Goal: Navigation & Orientation: Find specific page/section

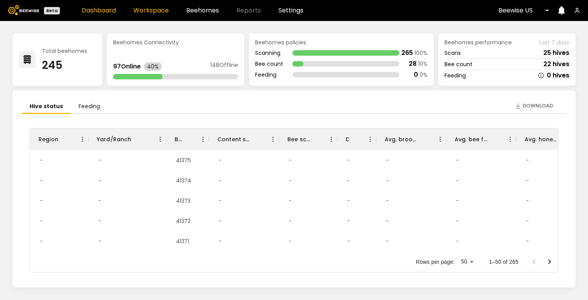
click at [159, 11] on link "Workspace" at bounding box center [150, 10] width 35 height 6
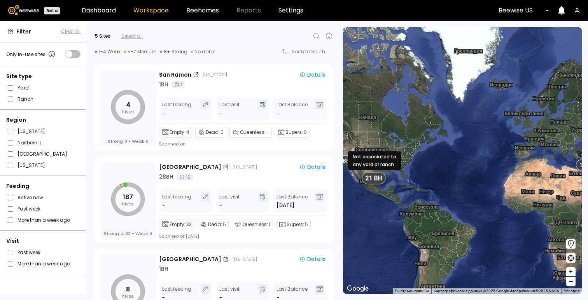
click at [380, 181] on span "21 BH" at bounding box center [374, 178] width 17 height 8
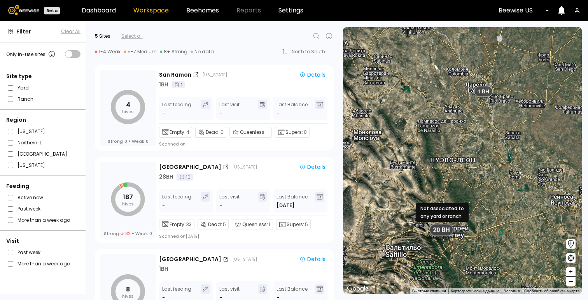
click at [441, 230] on span "20 BH" at bounding box center [442, 230] width 17 height 8
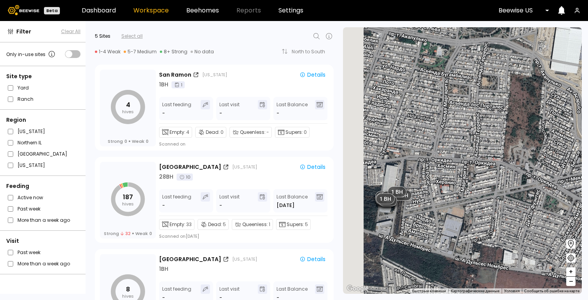
drag, startPoint x: 365, startPoint y: 158, endPoint x: 407, endPoint y: 133, distance: 48.7
click at [407, 133] on div "1 BH 1 BH 1 BH # 41131 1 BH 1 BH 1 BH 1 BH 1 BH 1 BH 1 BH 1 BH 1 BH 1 BH 1 BH 1…" at bounding box center [462, 160] width 239 height 267
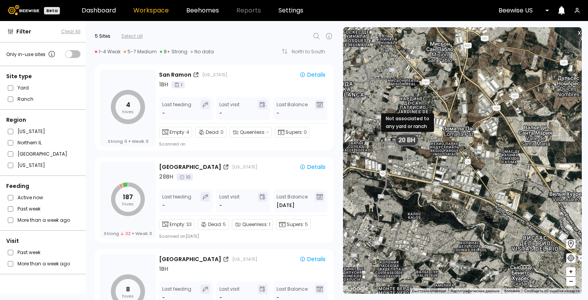
click at [408, 139] on span "20 BH" at bounding box center [406, 140] width 17 height 8
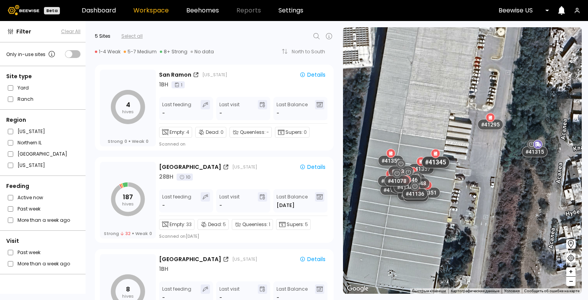
click at [440, 163] on div "# 41345" at bounding box center [436, 162] width 28 height 12
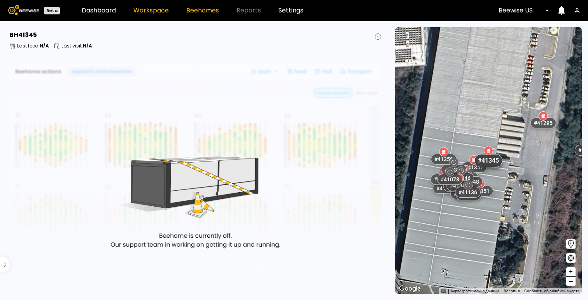
click at [146, 10] on link "Workspace" at bounding box center [150, 10] width 35 height 6
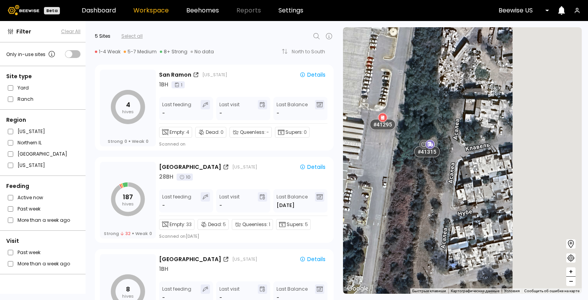
drag, startPoint x: 514, startPoint y: 190, endPoint x: 402, endPoint y: 190, distance: 112.1
click at [402, 190] on div "# 41245 # 41193 # 41191 # 41192 # 41188 # 41327 # 41341 # 41334 # 41322 # 41333…" at bounding box center [462, 160] width 239 height 267
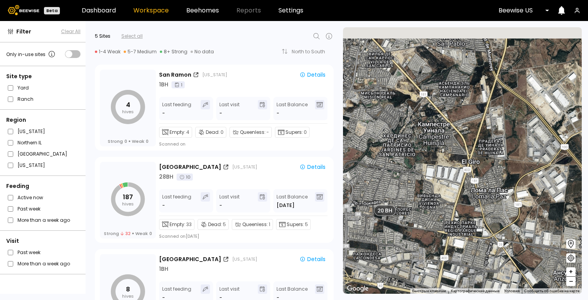
drag, startPoint x: 541, startPoint y: 91, endPoint x: 391, endPoint y: 185, distance: 175.9
click at [391, 185] on div "1 BH 1 BH 2 BH 20 BH" at bounding box center [462, 160] width 239 height 267
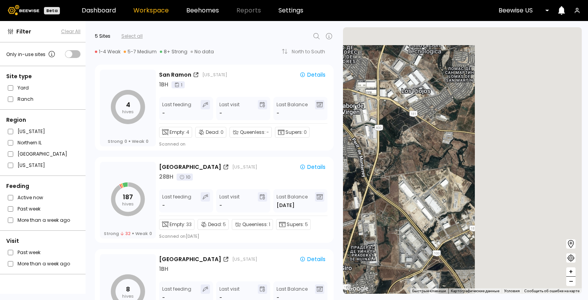
drag, startPoint x: 471, startPoint y: 128, endPoint x: 341, endPoint y: 237, distance: 169.4
click at [341, 237] on div "← Переместить влево → Переместить вправо ↑ Переместить вверх ↓ Переместить вниз…" at bounding box center [464, 160] width 250 height 279
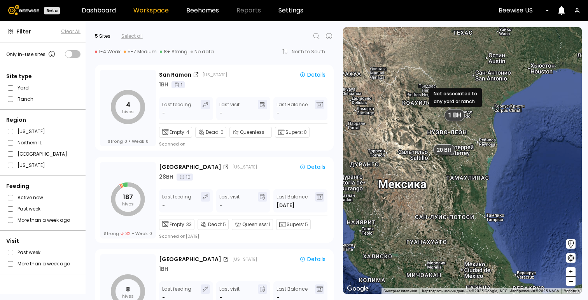
click at [455, 116] on span "1 BH" at bounding box center [454, 115] width 13 height 8
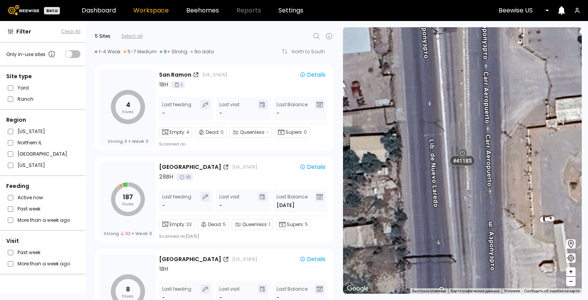
click at [573, 282] on button "–" at bounding box center [571, 281] width 9 height 9
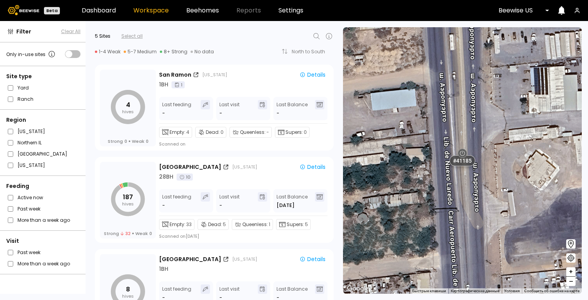
click at [573, 282] on button "–" at bounding box center [571, 281] width 9 height 9
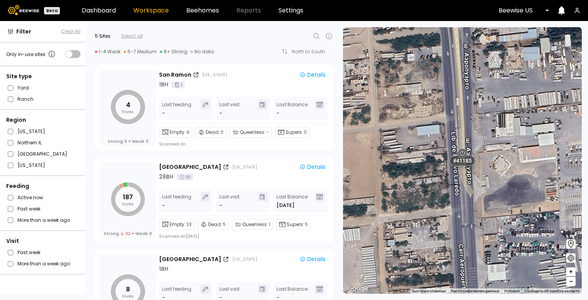
click at [573, 282] on button "–" at bounding box center [571, 281] width 9 height 9
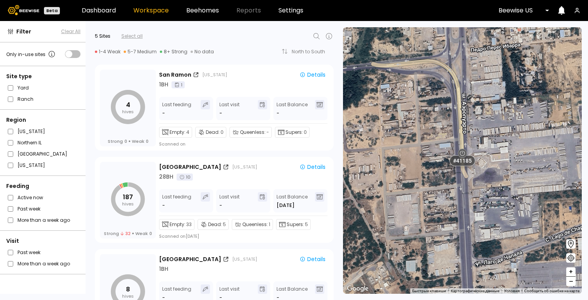
click at [573, 282] on button "–" at bounding box center [571, 281] width 9 height 9
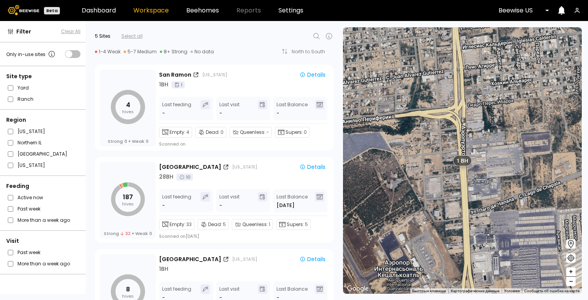
click at [573, 282] on button "–" at bounding box center [571, 281] width 9 height 9
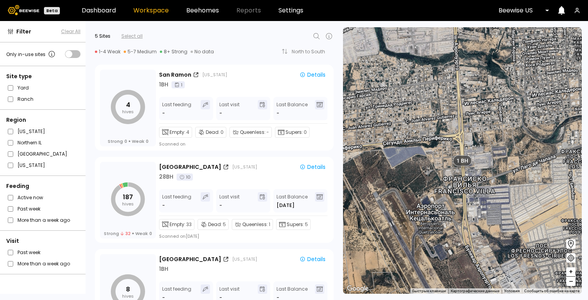
click at [573, 282] on button "–" at bounding box center [571, 281] width 9 height 9
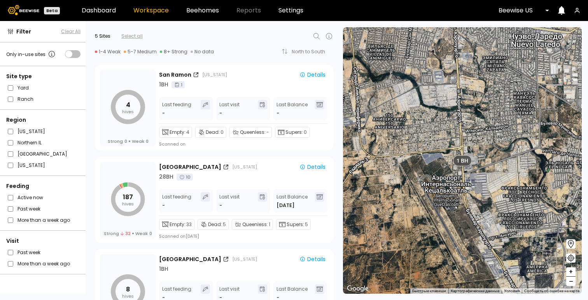
click at [573, 282] on button "–" at bounding box center [571, 281] width 9 height 9
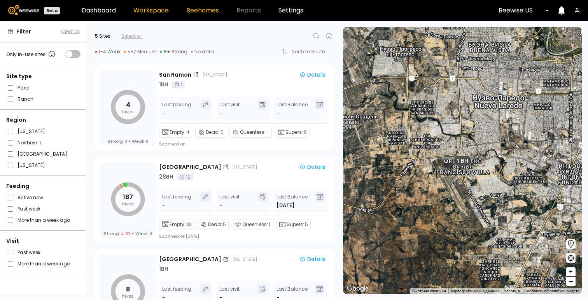
click at [198, 8] on link "Beehomes" at bounding box center [202, 10] width 33 height 6
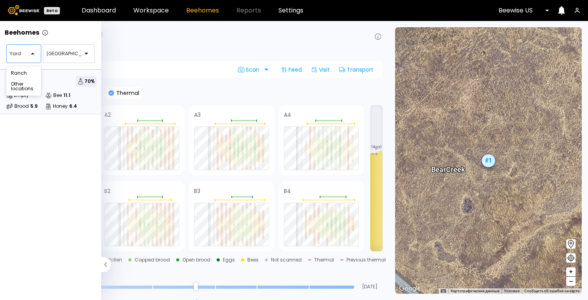
click at [21, 55] on div at bounding box center [21, 53] width 22 height 7
click at [28, 87] on div "Other locations" at bounding box center [24, 86] width 26 height 9
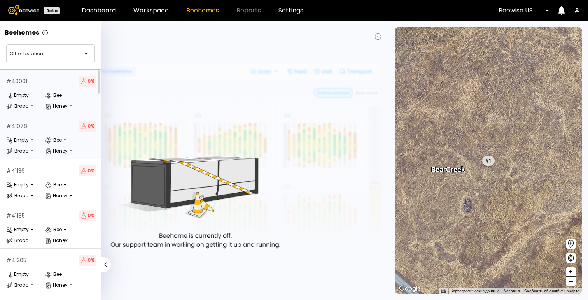
click at [36, 144] on div "Empty - Bee - Brood - Honey -" at bounding box center [51, 145] width 90 height 19
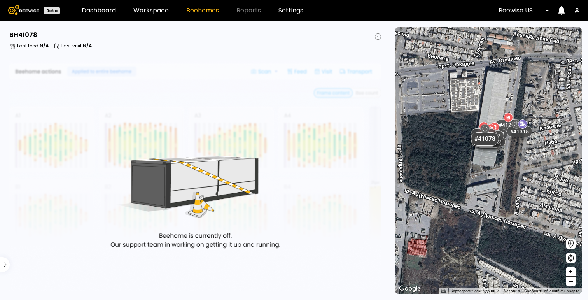
click at [515, 10] on div at bounding box center [521, 10] width 45 height 7
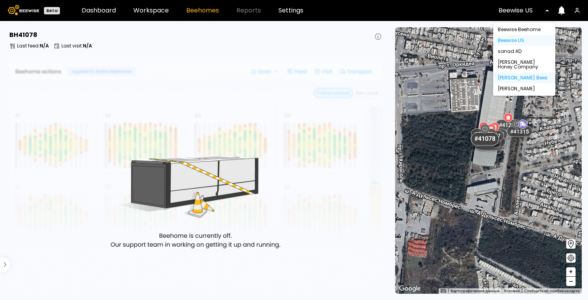
click at [519, 78] on div "[PERSON_NAME] Bees" at bounding box center [524, 77] width 53 height 5
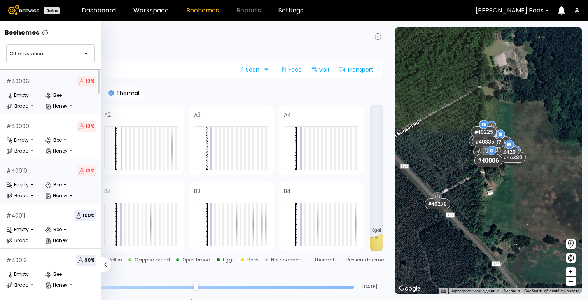
click at [35, 178] on div "# 40010 13 % Empty - Bee - Brood - Honey -" at bounding box center [51, 181] width 103 height 45
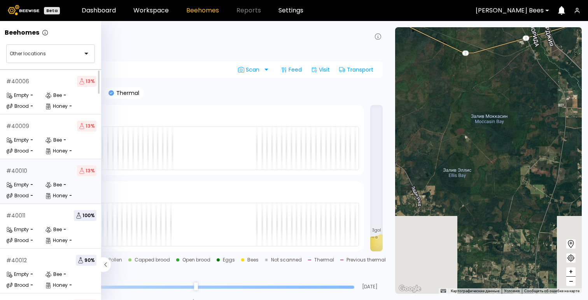
drag, startPoint x: 469, startPoint y: 244, endPoint x: 525, endPoint y: 107, distance: 147.5
click at [525, 107] on div at bounding box center [488, 160] width 187 height 267
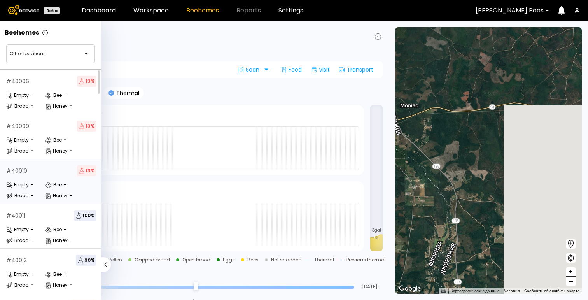
drag, startPoint x: 525, startPoint y: 107, endPoint x: 372, endPoint y: 196, distance: 176.5
click at [372, 196] on main "Beehomes Other locations # 40006 13 % Empty - Bee - Brood - Honey - # 40009 13 …" at bounding box center [294, 160] width 588 height 279
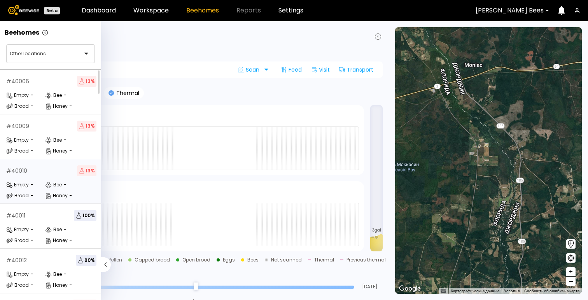
drag, startPoint x: 427, startPoint y: 202, endPoint x: 486, endPoint y: 163, distance: 70.7
click at [486, 163] on div at bounding box center [488, 160] width 187 height 267
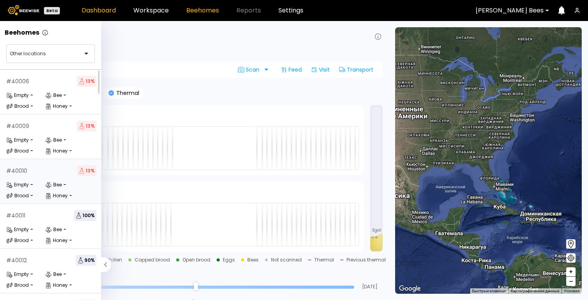
click at [102, 13] on link "Dashboard" at bounding box center [99, 10] width 34 height 6
